Goal: Transaction & Acquisition: Purchase product/service

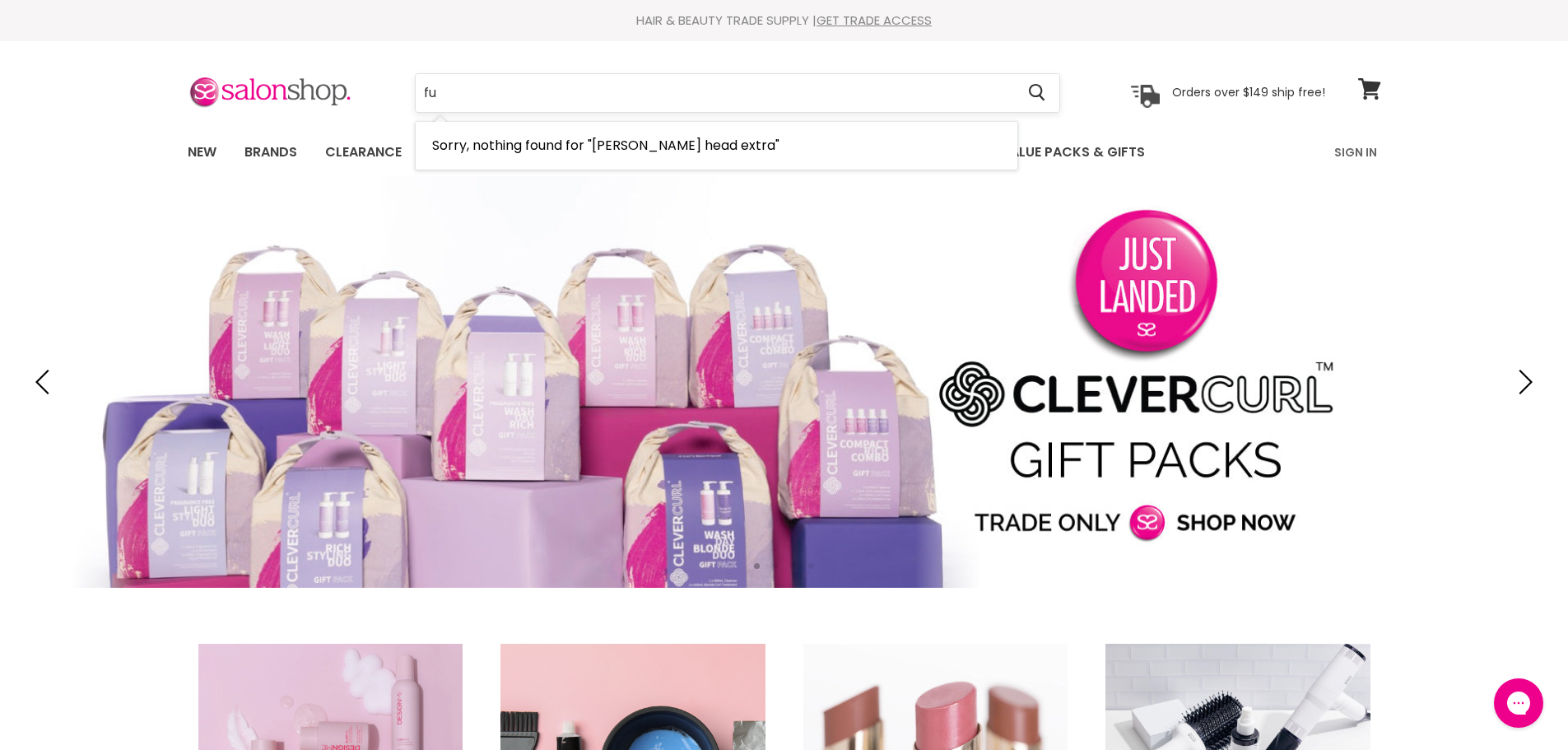
type input "f"
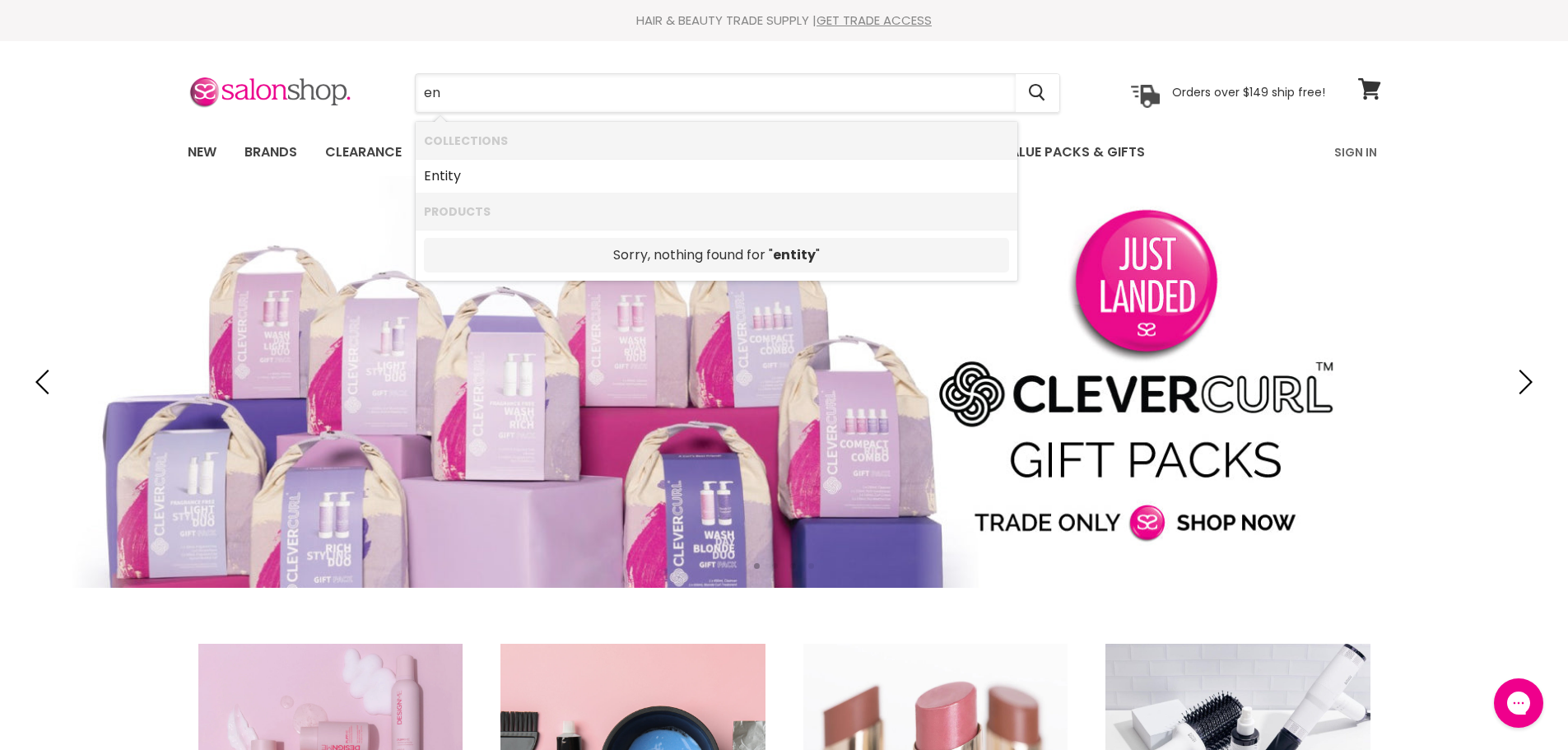
type input "e"
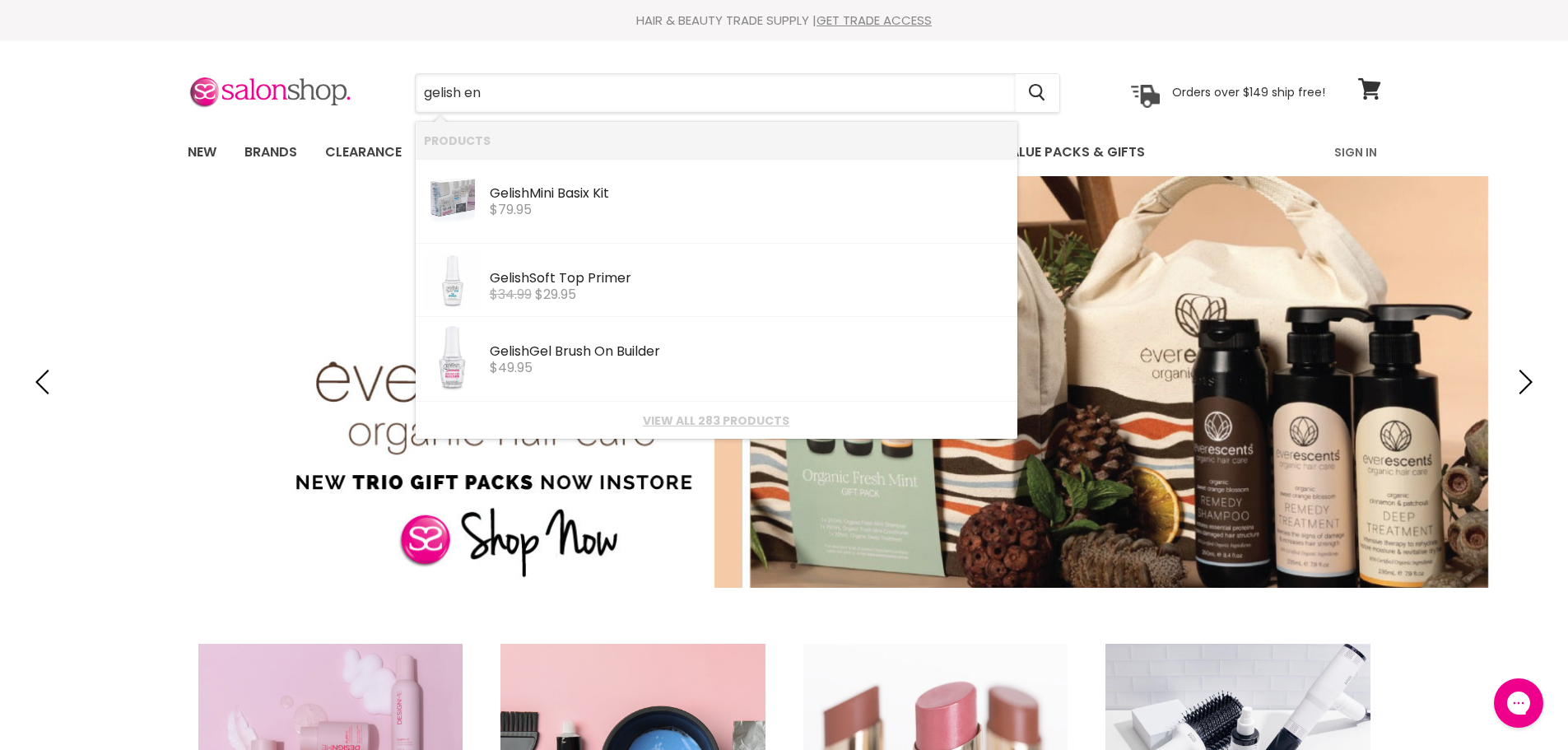
type input "gelish ent"
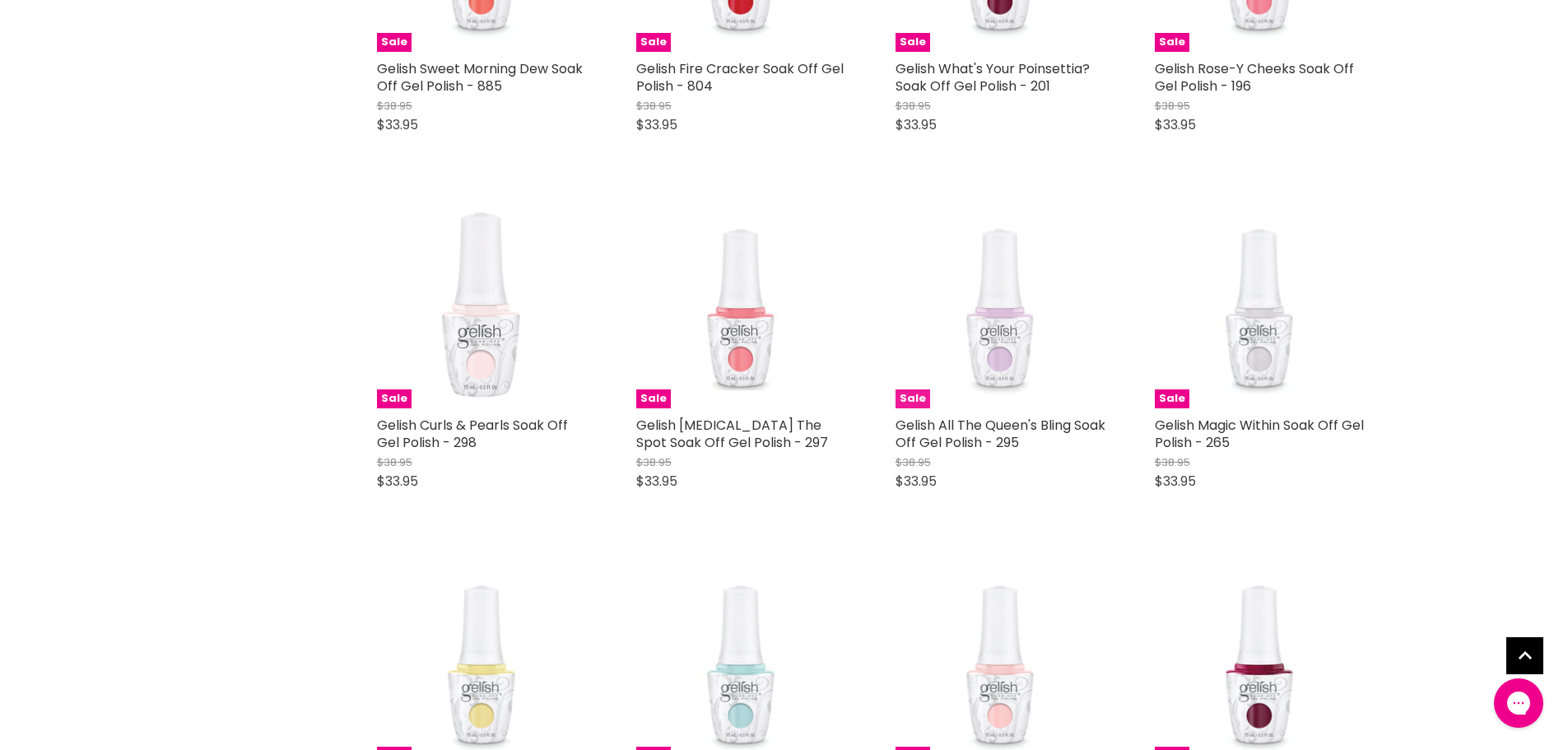
scroll to position [1481, 0]
